Goal: Information Seeking & Learning: Learn about a topic

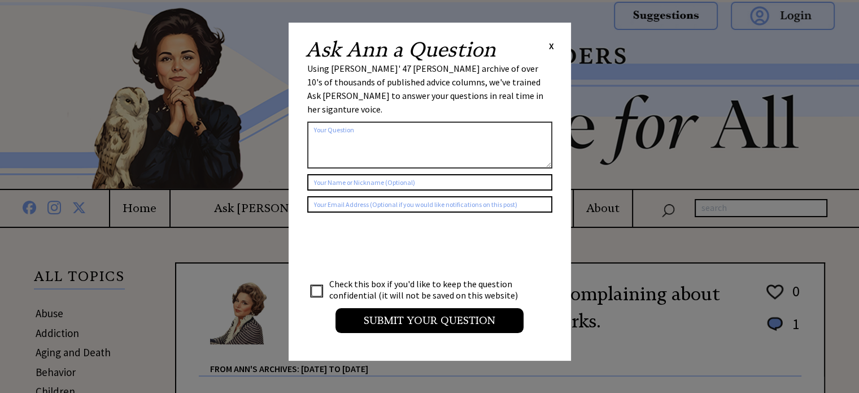
click at [550, 44] on span "X" at bounding box center [551, 45] width 5 height 11
